Goal: Information Seeking & Learning: Learn about a topic

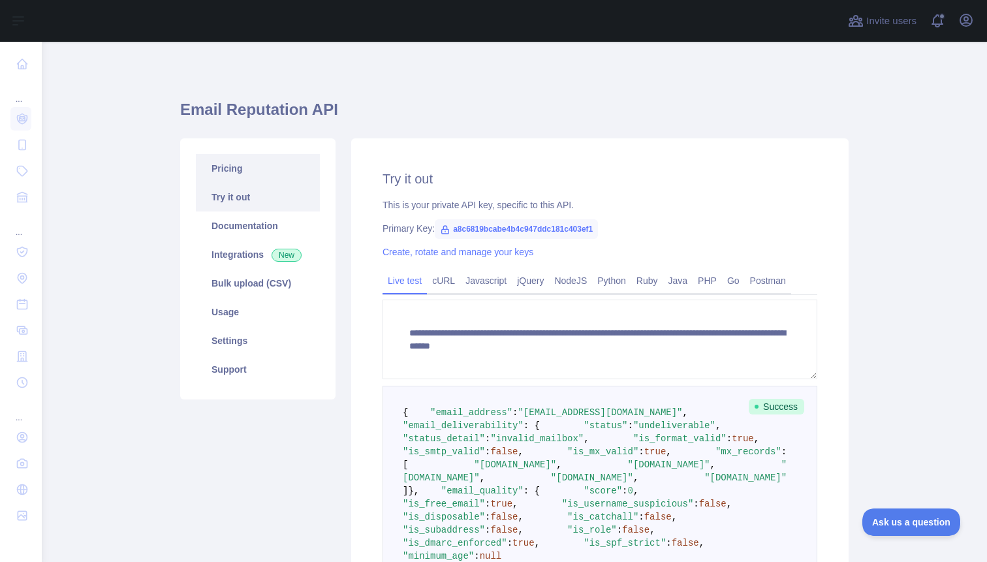
click at [232, 172] on link "Pricing" at bounding box center [258, 168] width 124 height 29
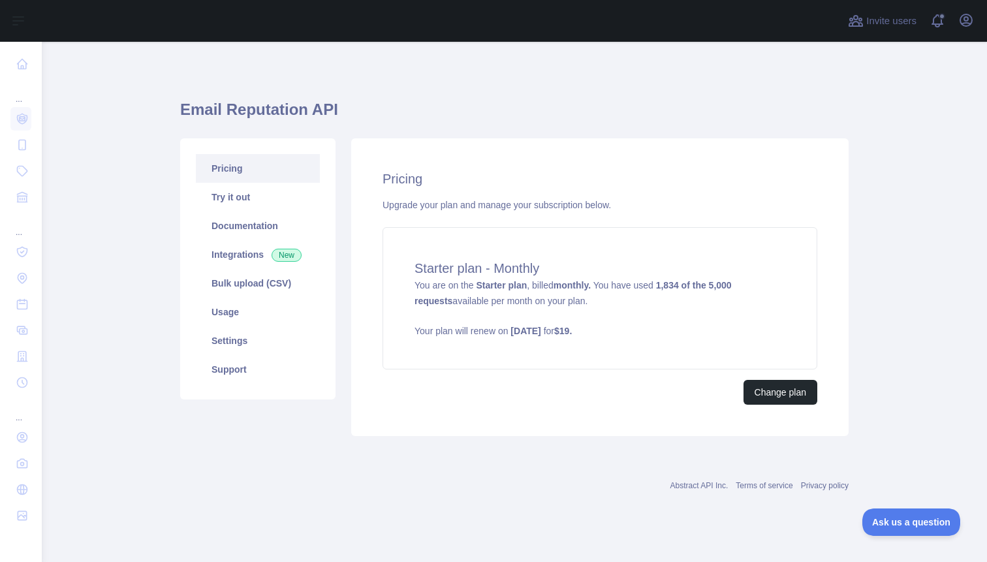
click at [823, 107] on h1 "Email Reputation API" at bounding box center [514, 114] width 669 height 31
click at [220, 206] on link "Try it out" at bounding box center [258, 197] width 124 height 29
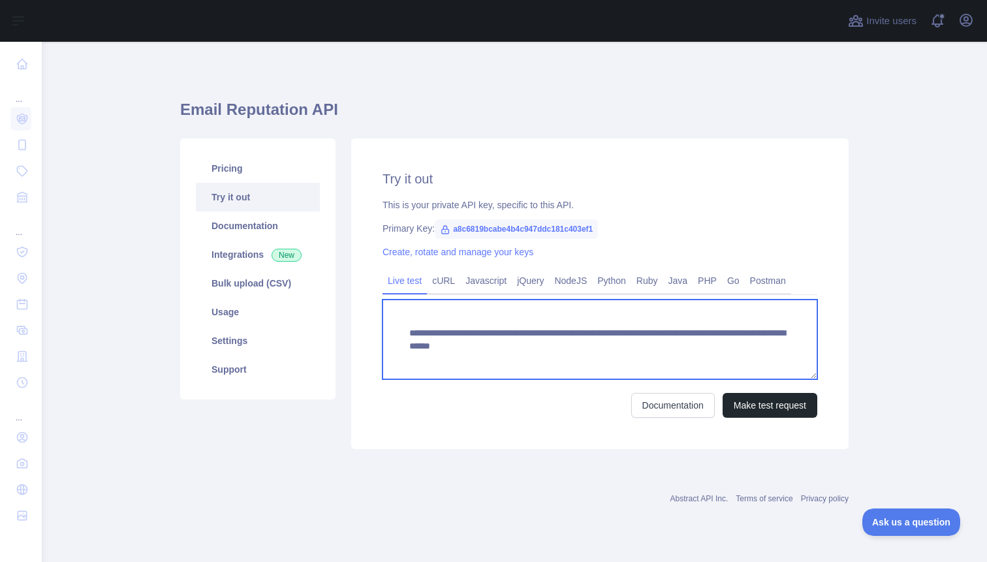
drag, startPoint x: 647, startPoint y: 349, endPoint x: 647, endPoint y: 364, distance: 15.7
click at [647, 364] on textarea "**********" at bounding box center [600, 340] width 435 height 80
paste textarea
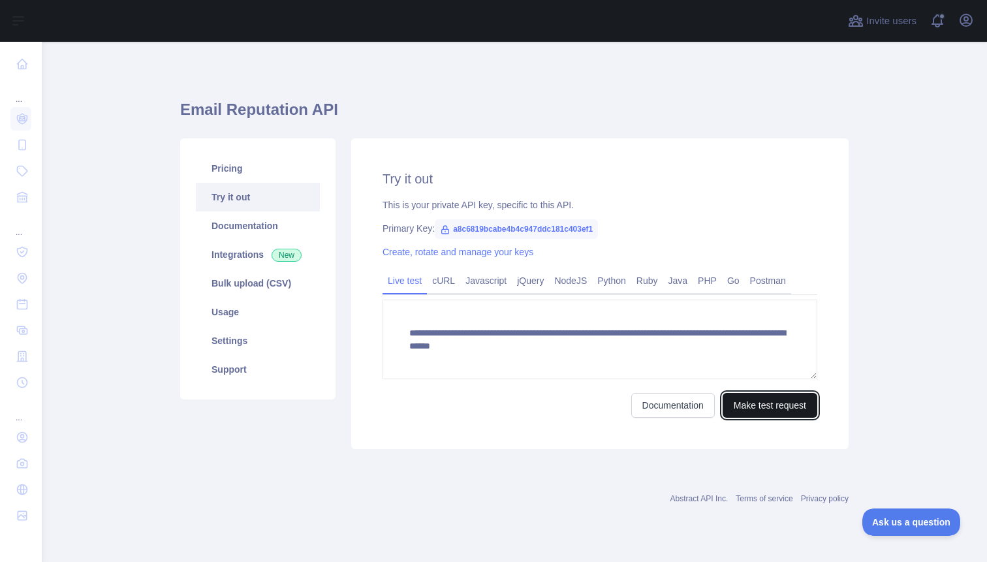
click at [739, 396] on button "Make test request" at bounding box center [770, 405] width 95 height 25
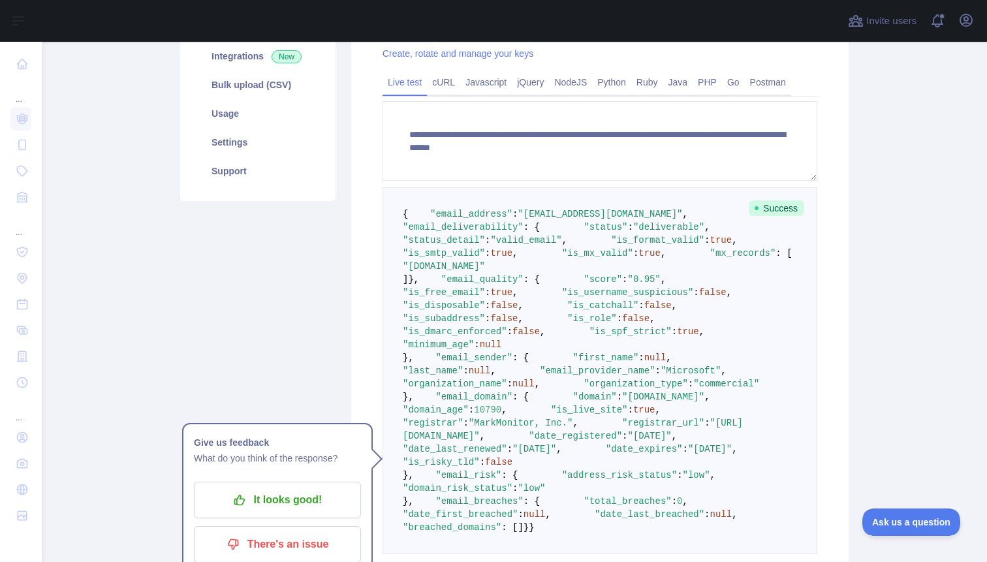
scroll to position [211, 0]
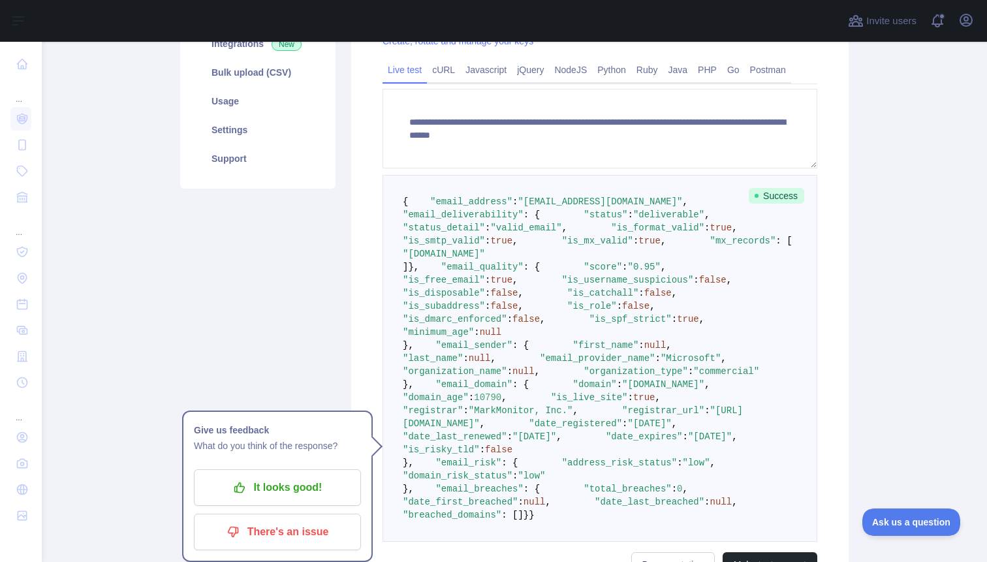
drag, startPoint x: 524, startPoint y: 216, endPoint x: 689, endPoint y: 218, distance: 165.2
click at [682, 207] on span ""joselinpalomares12@hotmail.com"" at bounding box center [600, 202] width 165 height 10
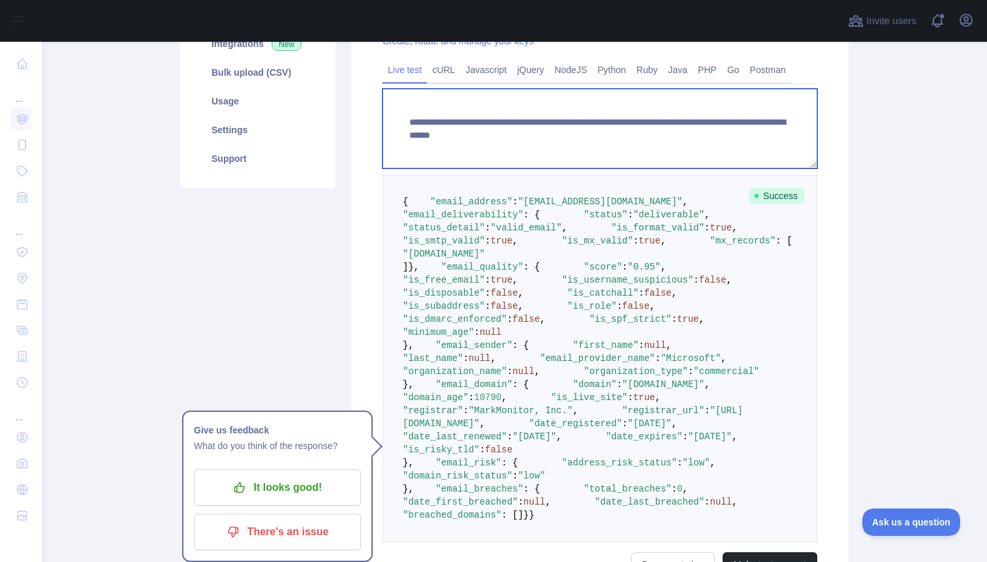
drag, startPoint x: 649, startPoint y: 137, endPoint x: 649, endPoint y: 153, distance: 15.7
click at [649, 153] on textarea "**********" at bounding box center [600, 129] width 435 height 80
paste textarea
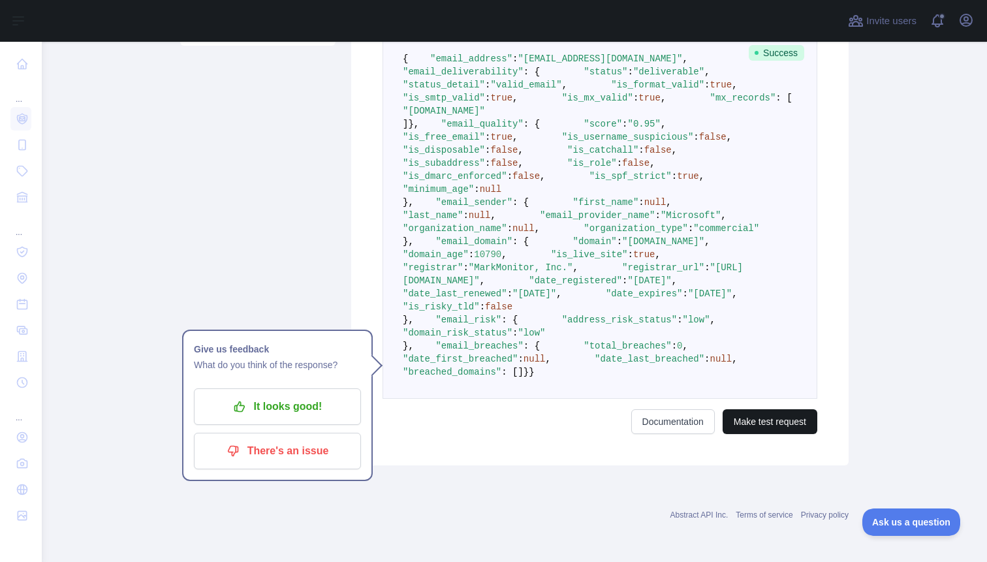
type textarea "**********"
click at [786, 434] on button "Make test request" at bounding box center [770, 421] width 95 height 25
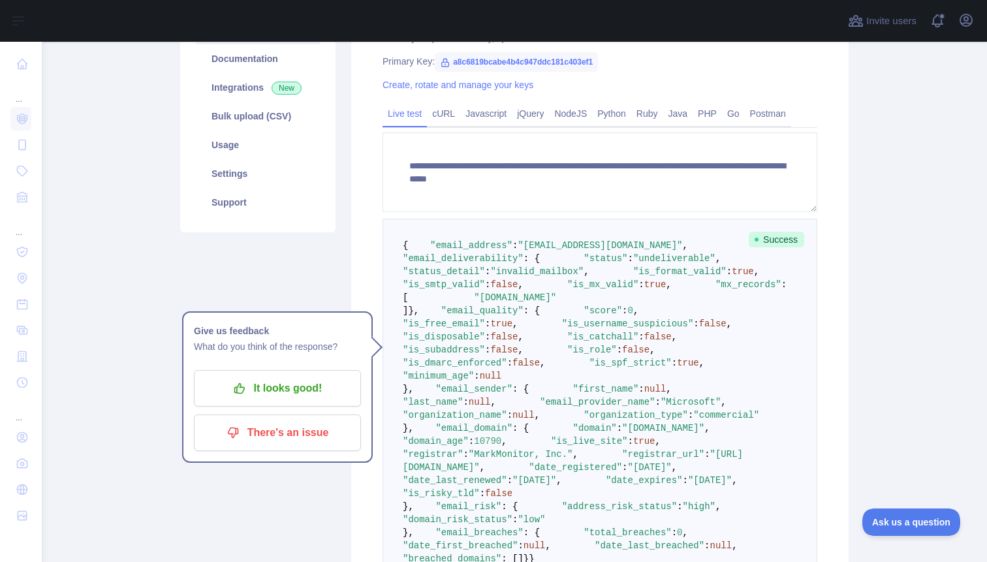
scroll to position [0, 0]
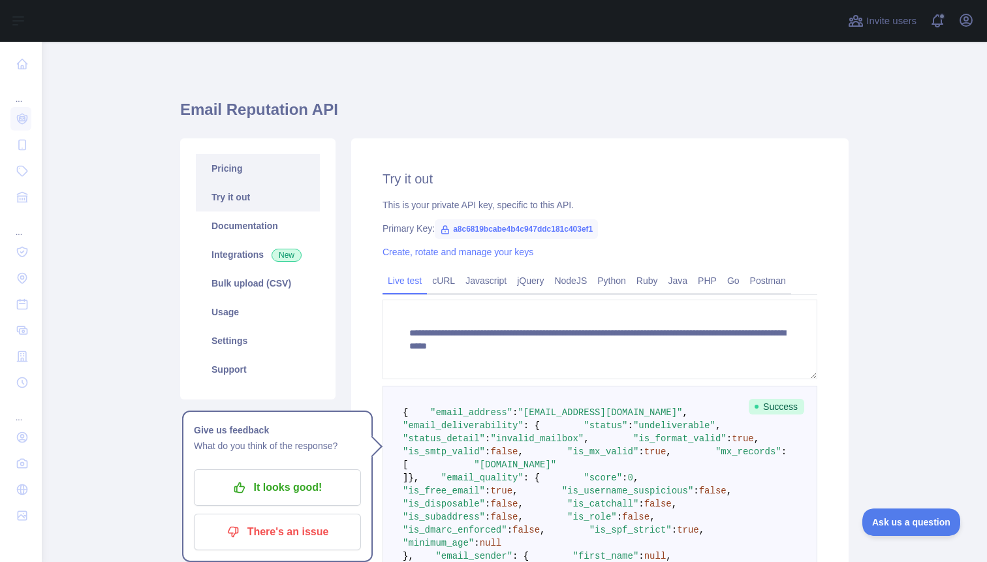
click at [212, 174] on link "Pricing" at bounding box center [258, 168] width 124 height 29
